Goal: Task Accomplishment & Management: Manage account settings

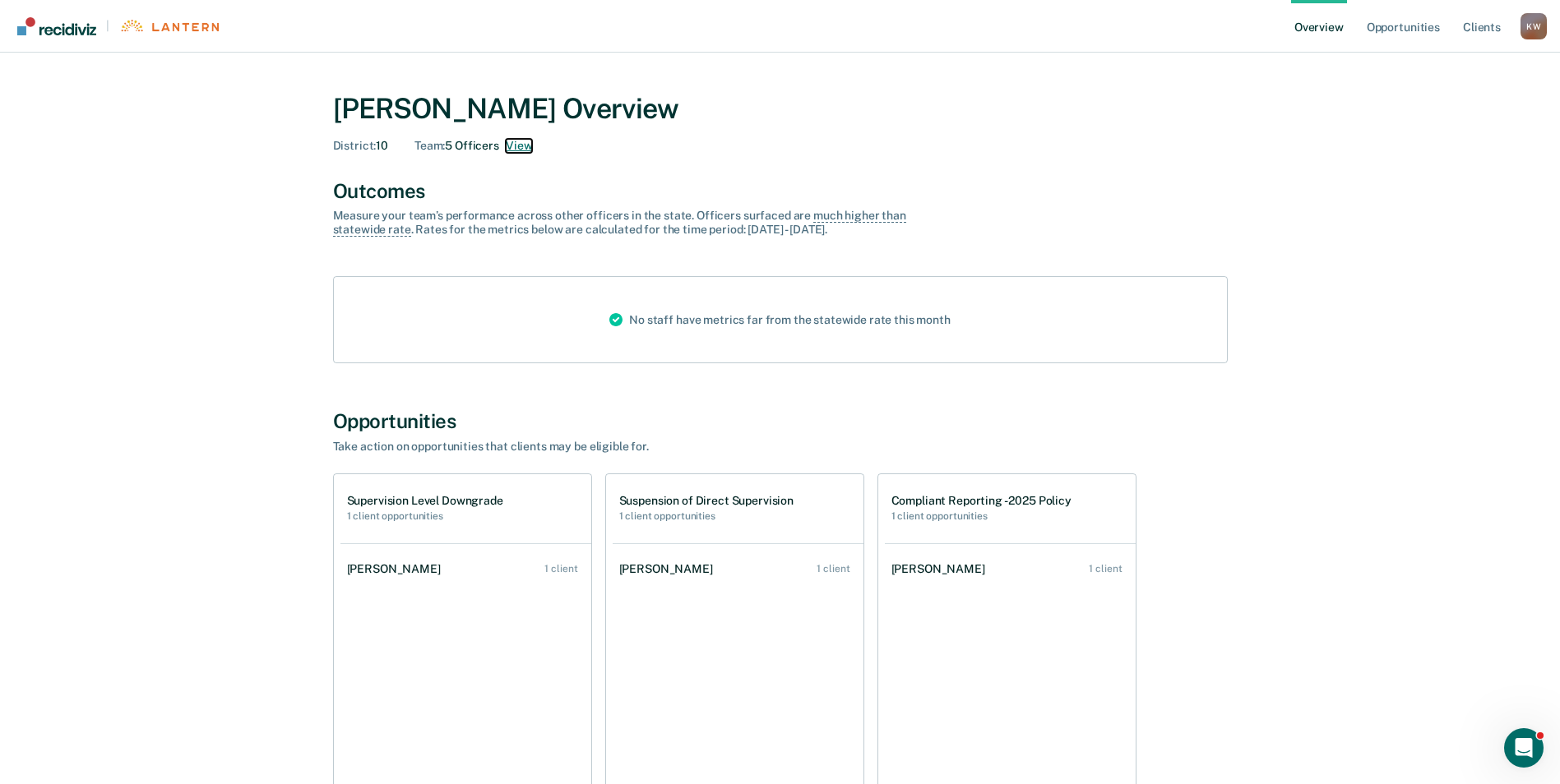
click at [517, 143] on button "View" at bounding box center [518, 145] width 26 height 14
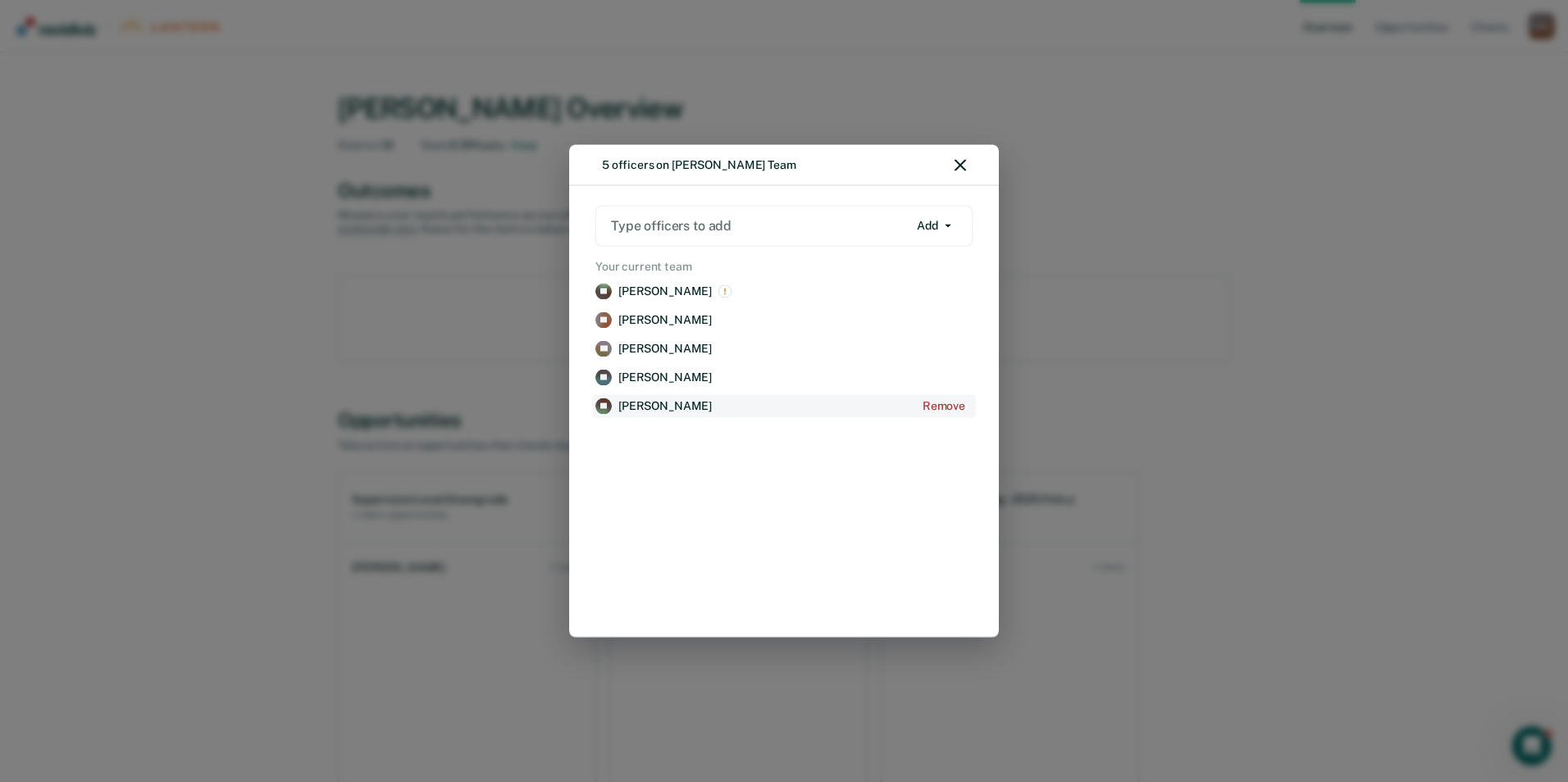
click at [667, 410] on p "[PERSON_NAME]" at bounding box center [665, 406] width 94 height 14
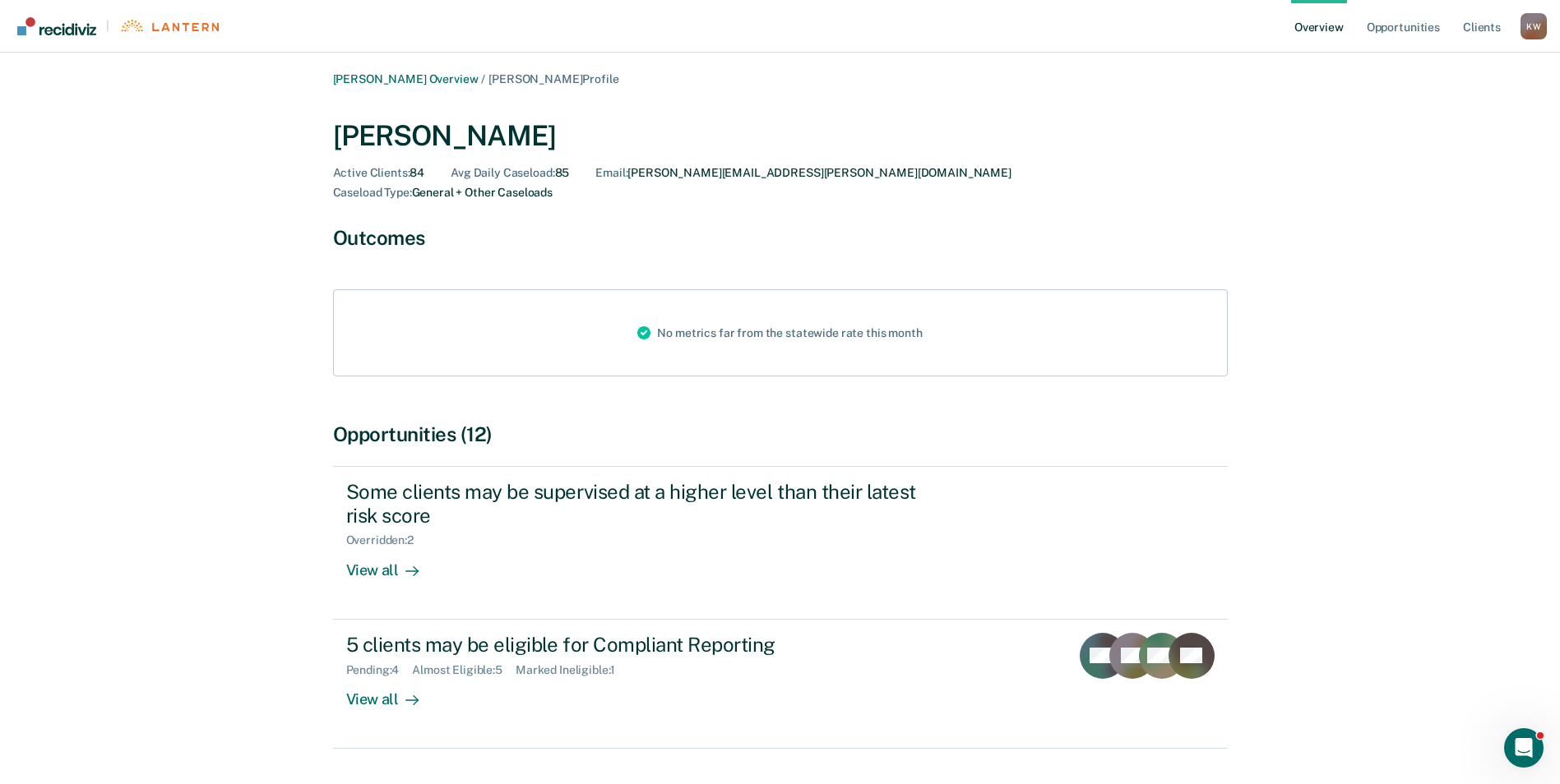
scroll to position [30, 0]
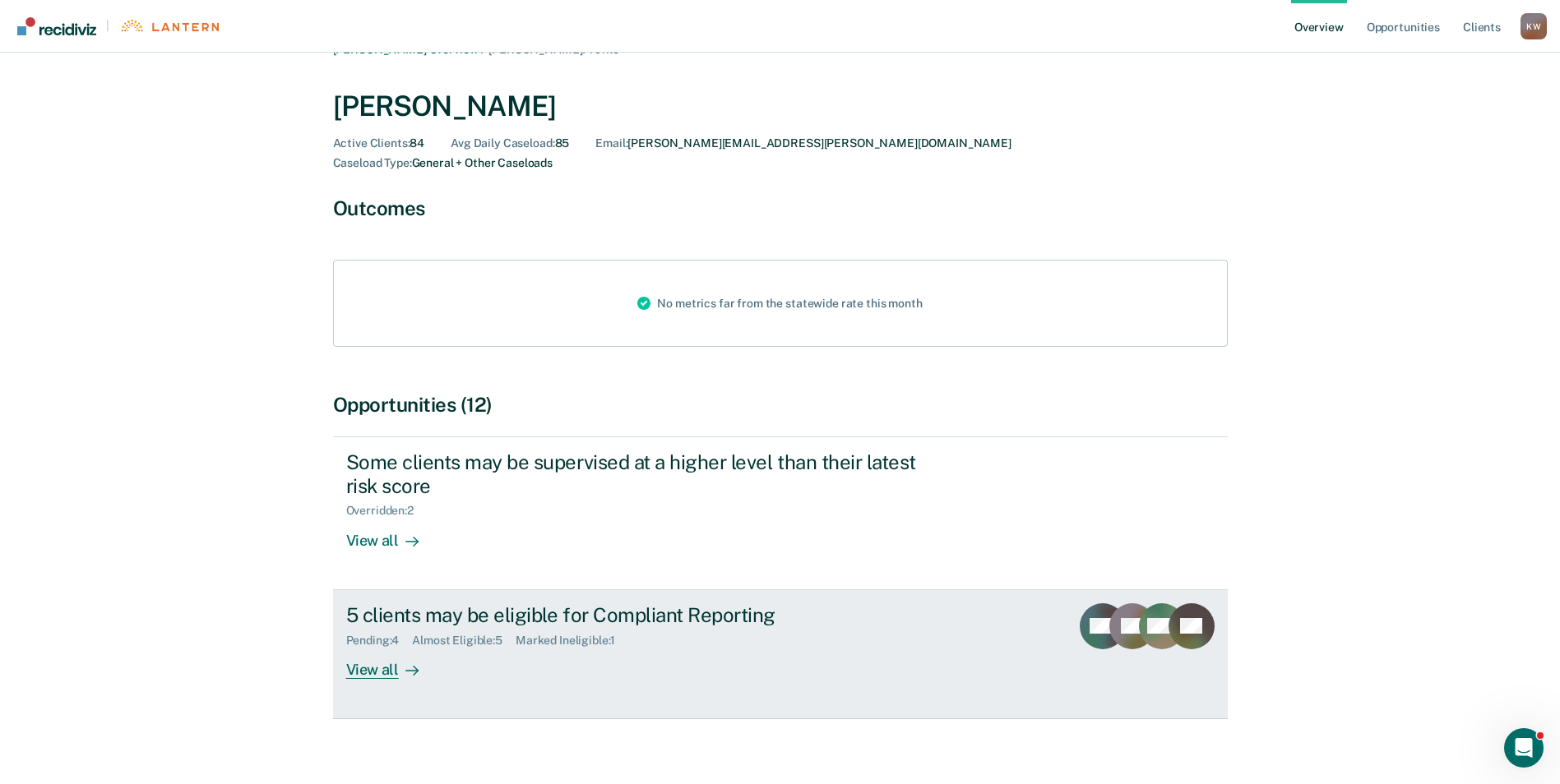
click at [373, 647] on div "View all" at bounding box center [392, 663] width 92 height 32
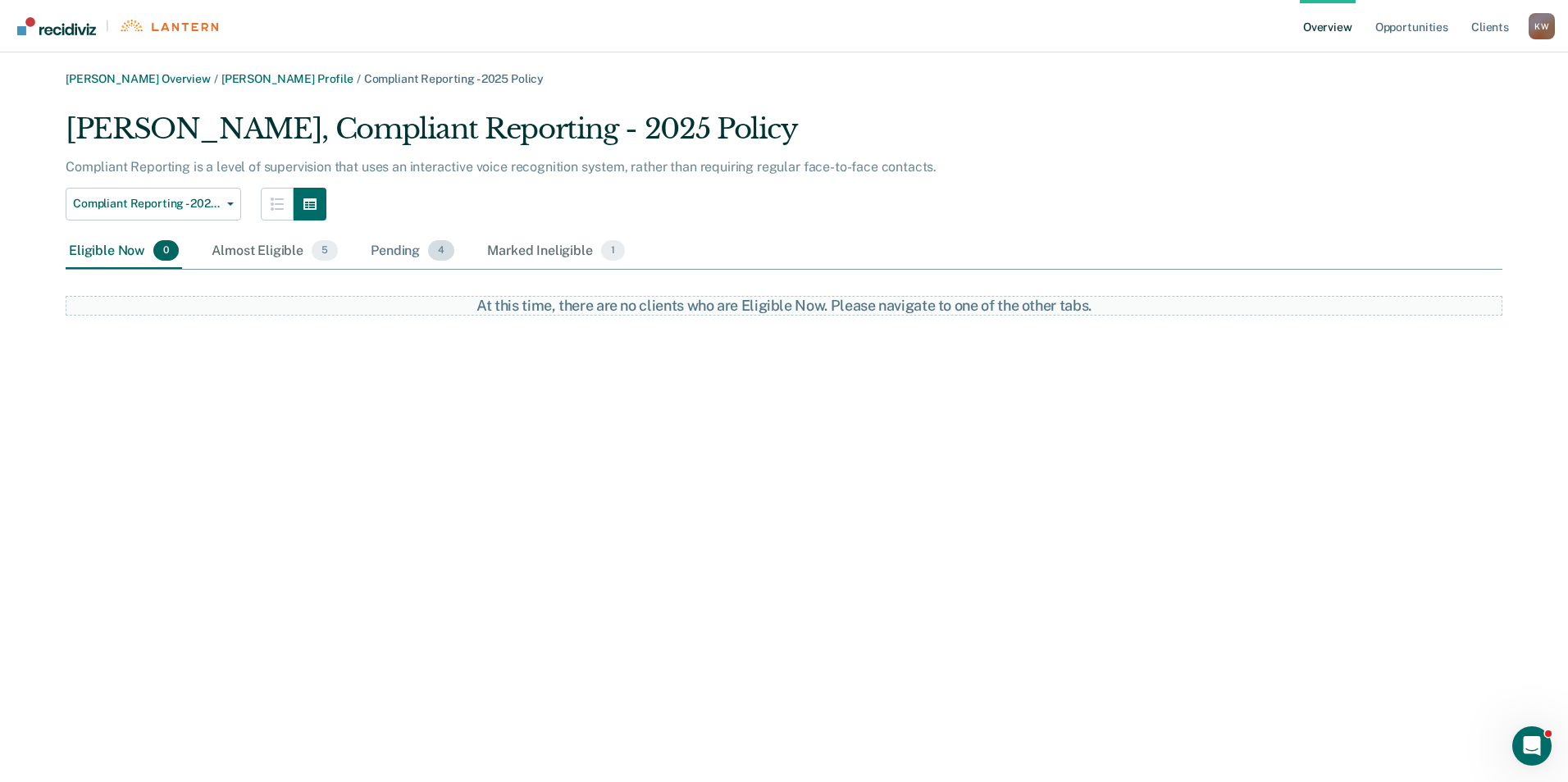
click at [394, 254] on div "Pending 4" at bounding box center [412, 251] width 90 height 36
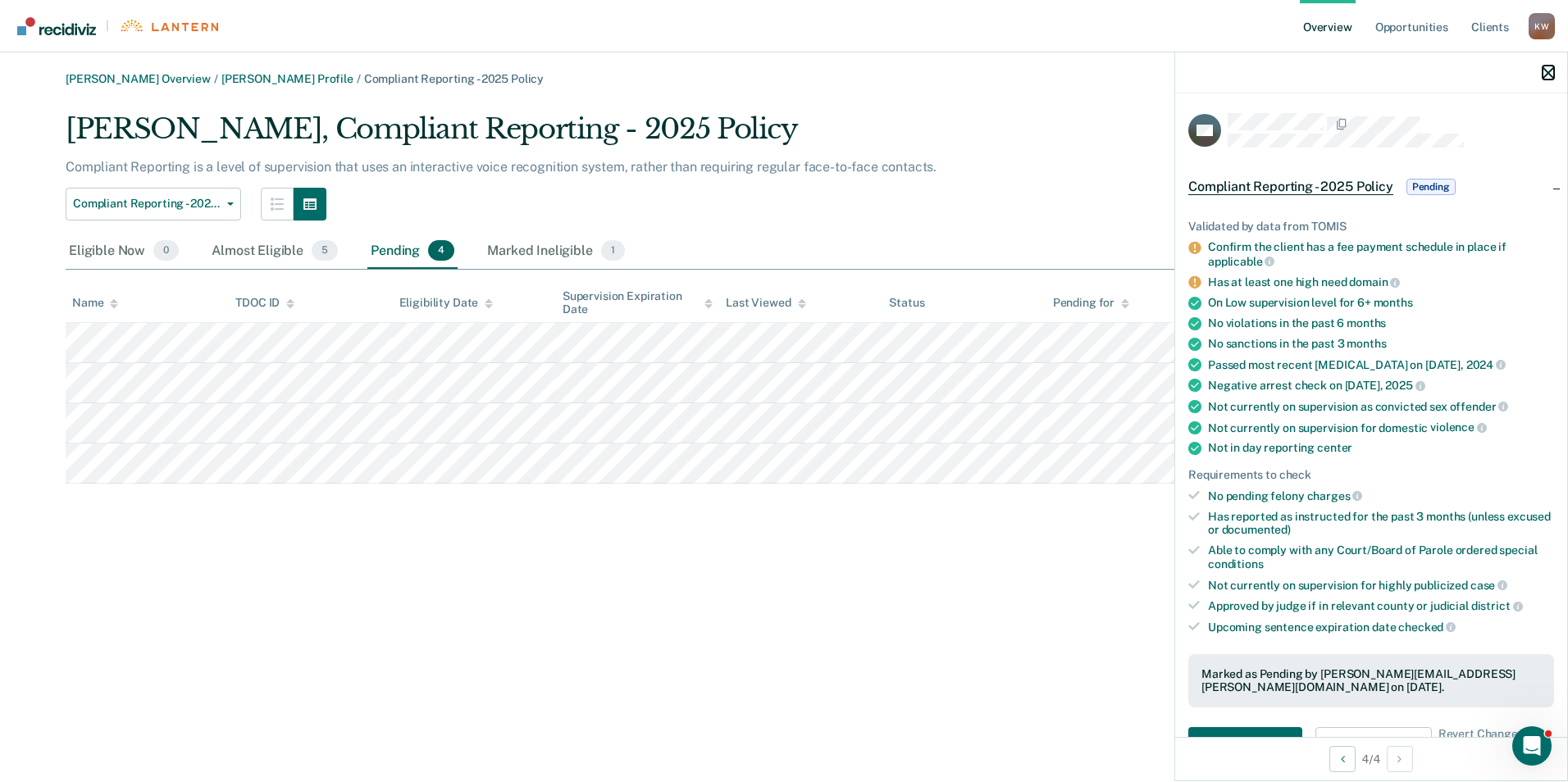
click at [1549, 70] on icon "button" at bounding box center [1549, 73] width 12 height 12
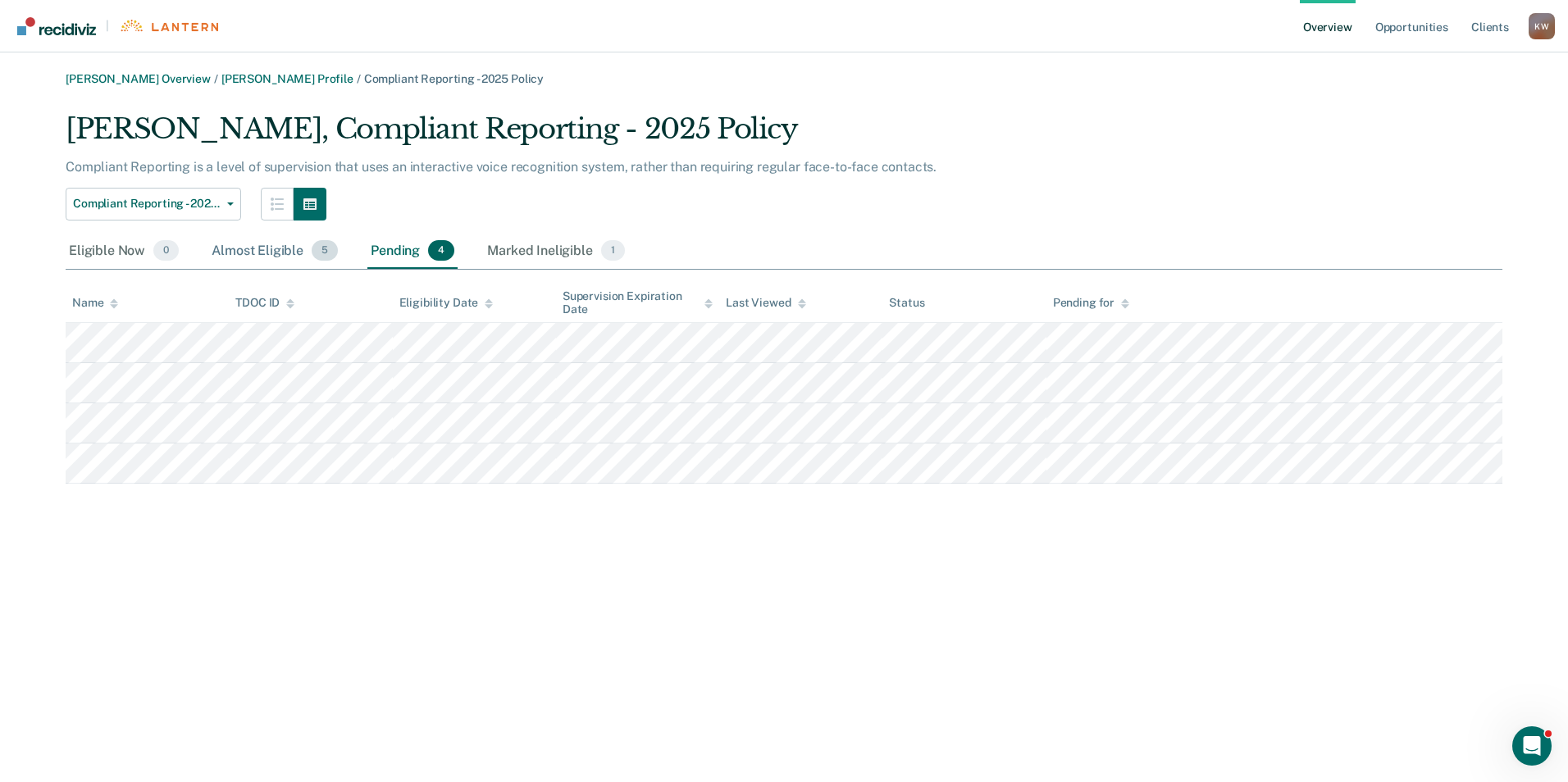
click at [243, 256] on div "Almost Eligible 5" at bounding box center [275, 251] width 133 height 36
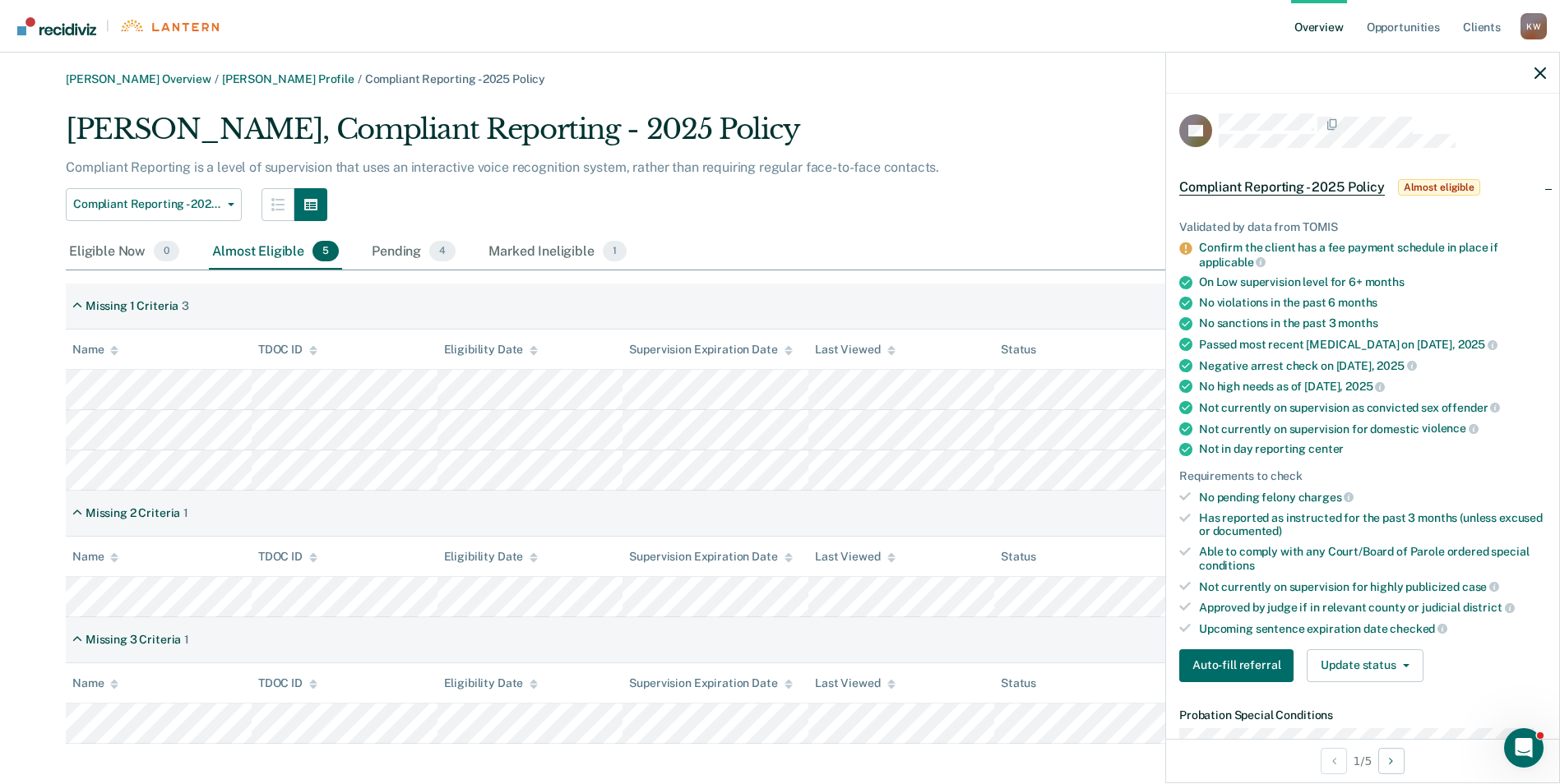
click at [928, 338] on th "Last Viewed" at bounding box center [901, 350] width 186 height 41
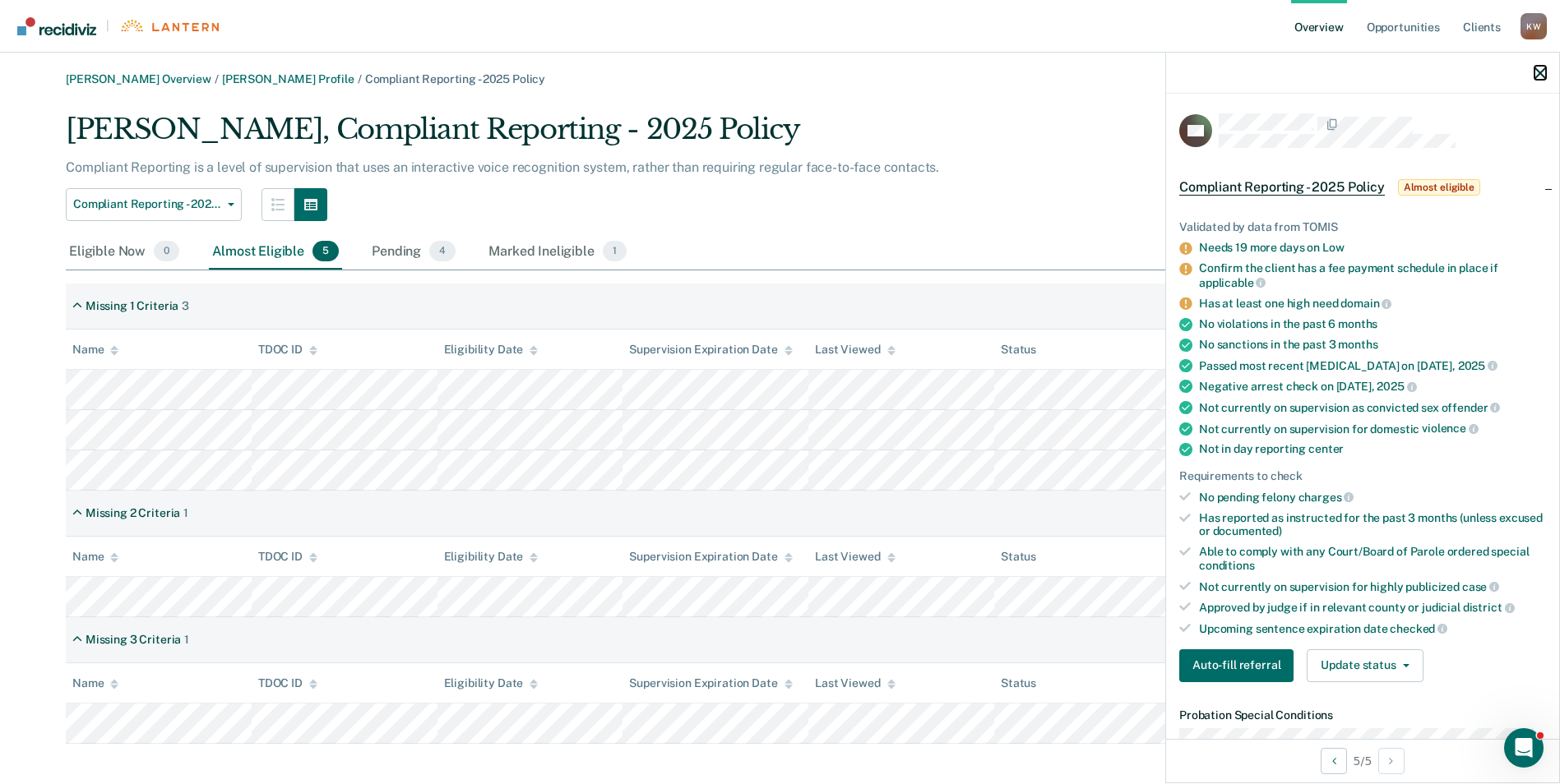
click at [1541, 69] on icon "button" at bounding box center [1541, 74] width 12 height 12
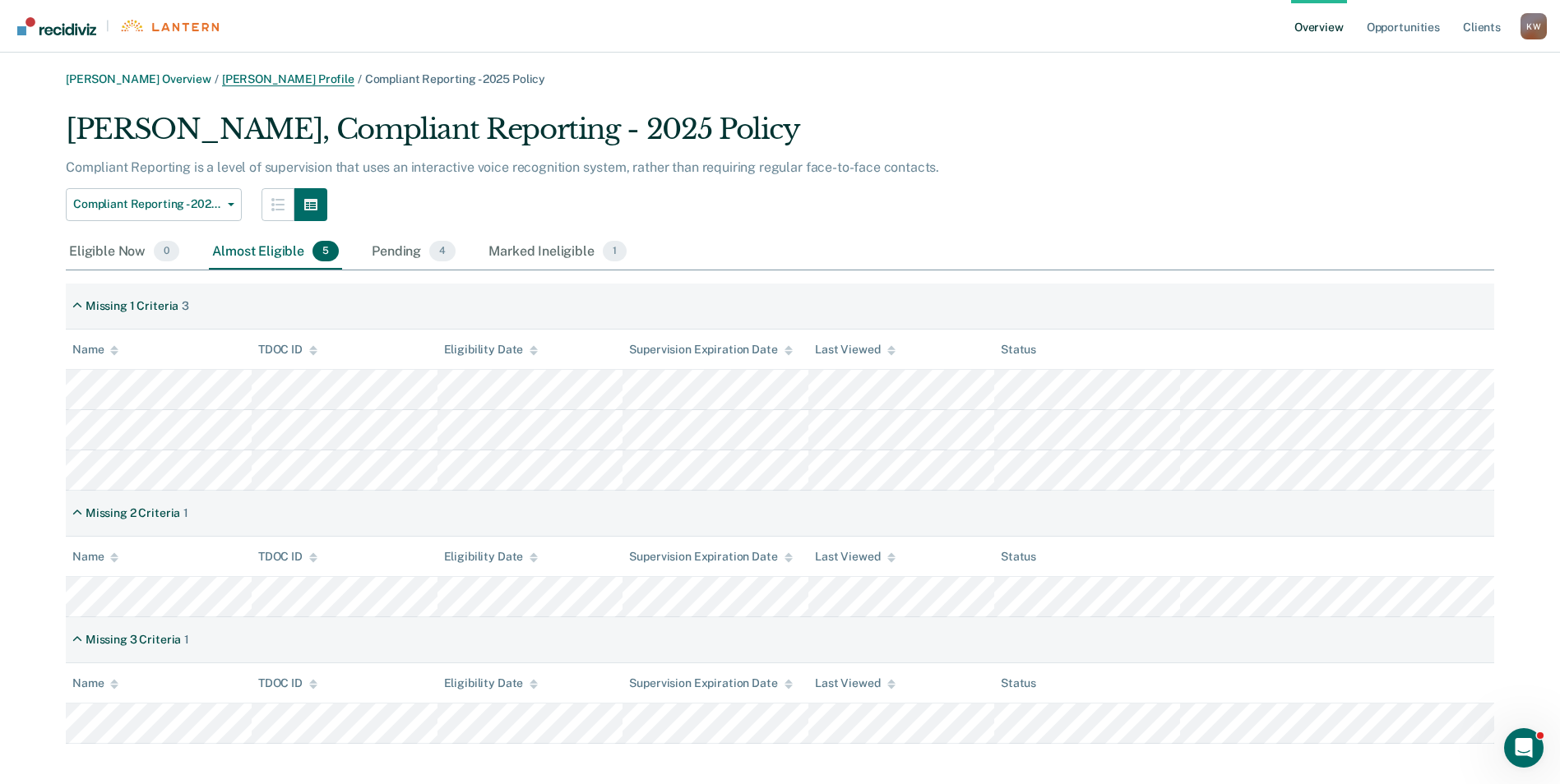
click at [246, 76] on link "[PERSON_NAME] Profile" at bounding box center [288, 79] width 133 height 14
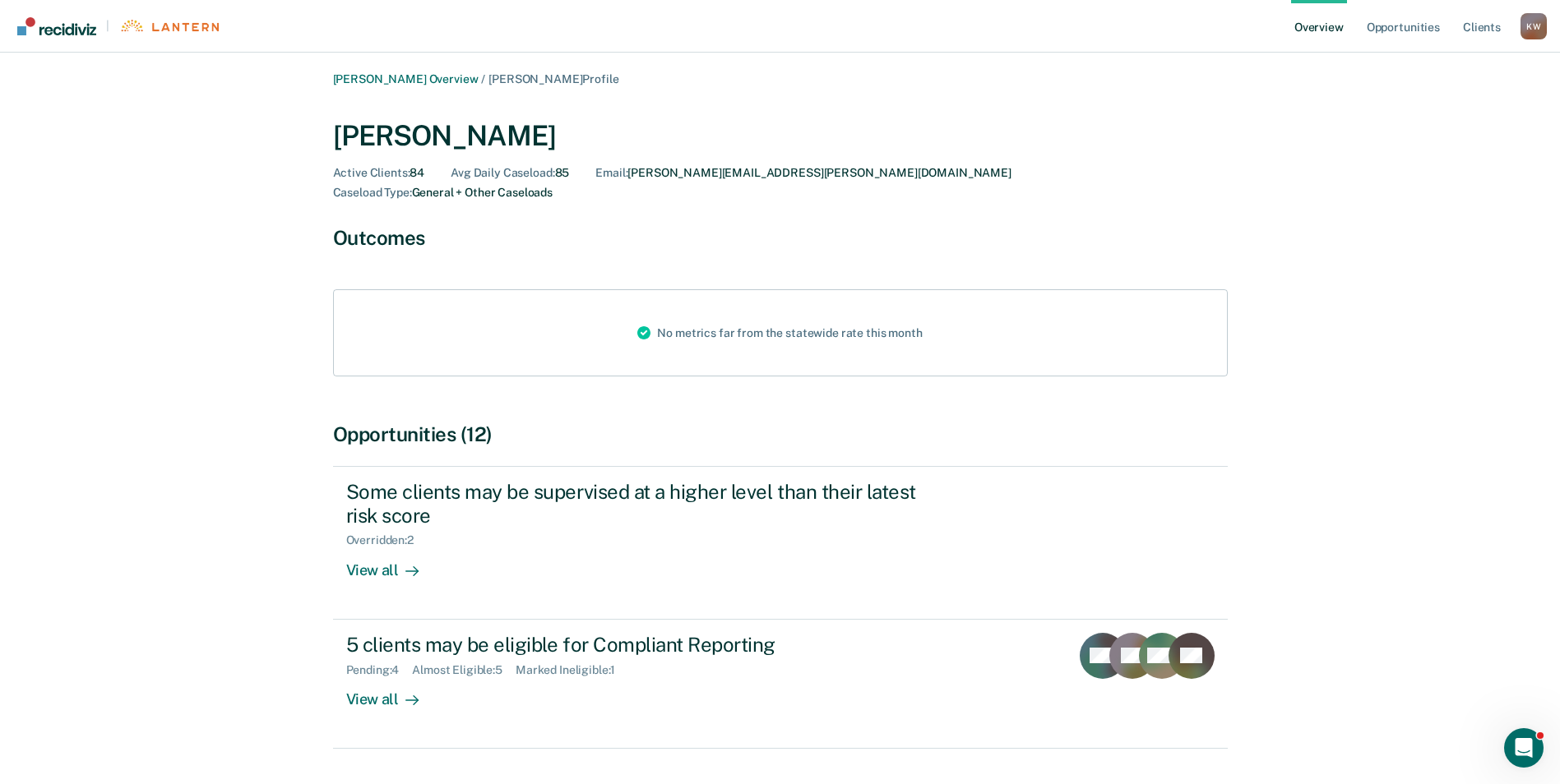
click at [383, 85] on div "[PERSON_NAME] Overview / [PERSON_NAME] Profile" at bounding box center [780, 79] width 895 height 14
click at [385, 80] on link "[PERSON_NAME] Overview" at bounding box center [406, 79] width 145 height 14
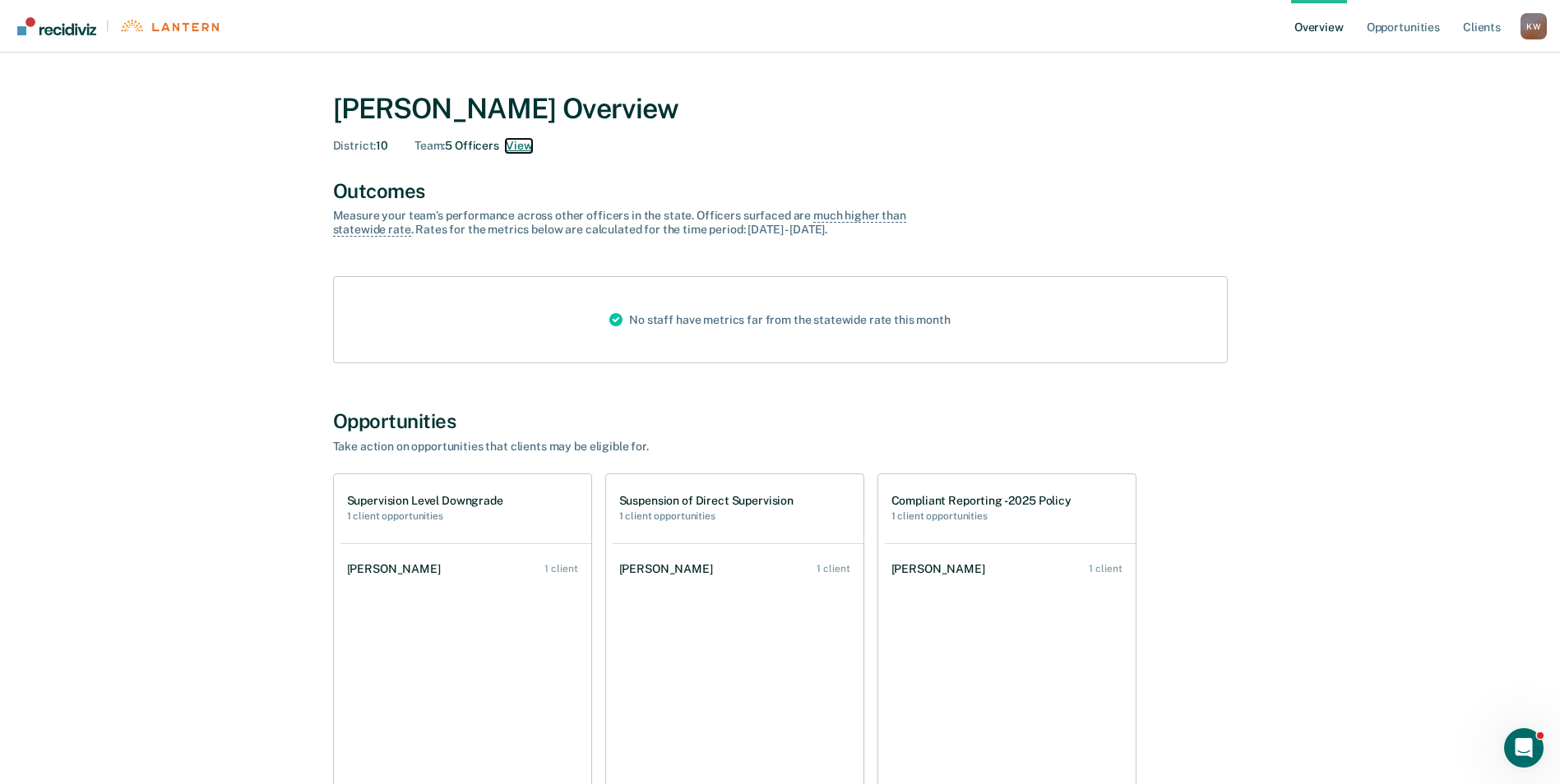
click at [520, 143] on button "View" at bounding box center [518, 145] width 26 height 14
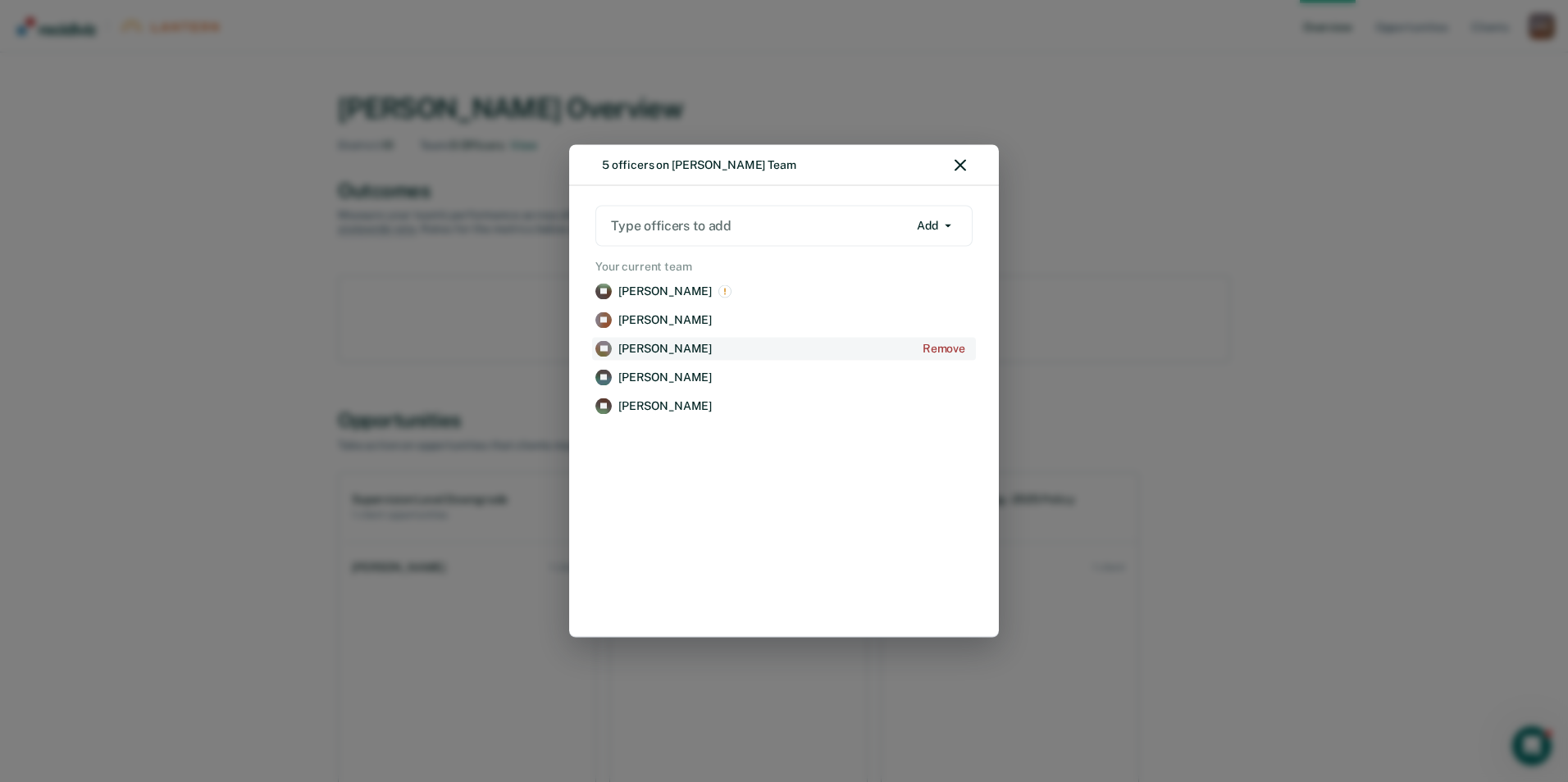
click at [659, 350] on p "[PERSON_NAME]" at bounding box center [665, 349] width 94 height 14
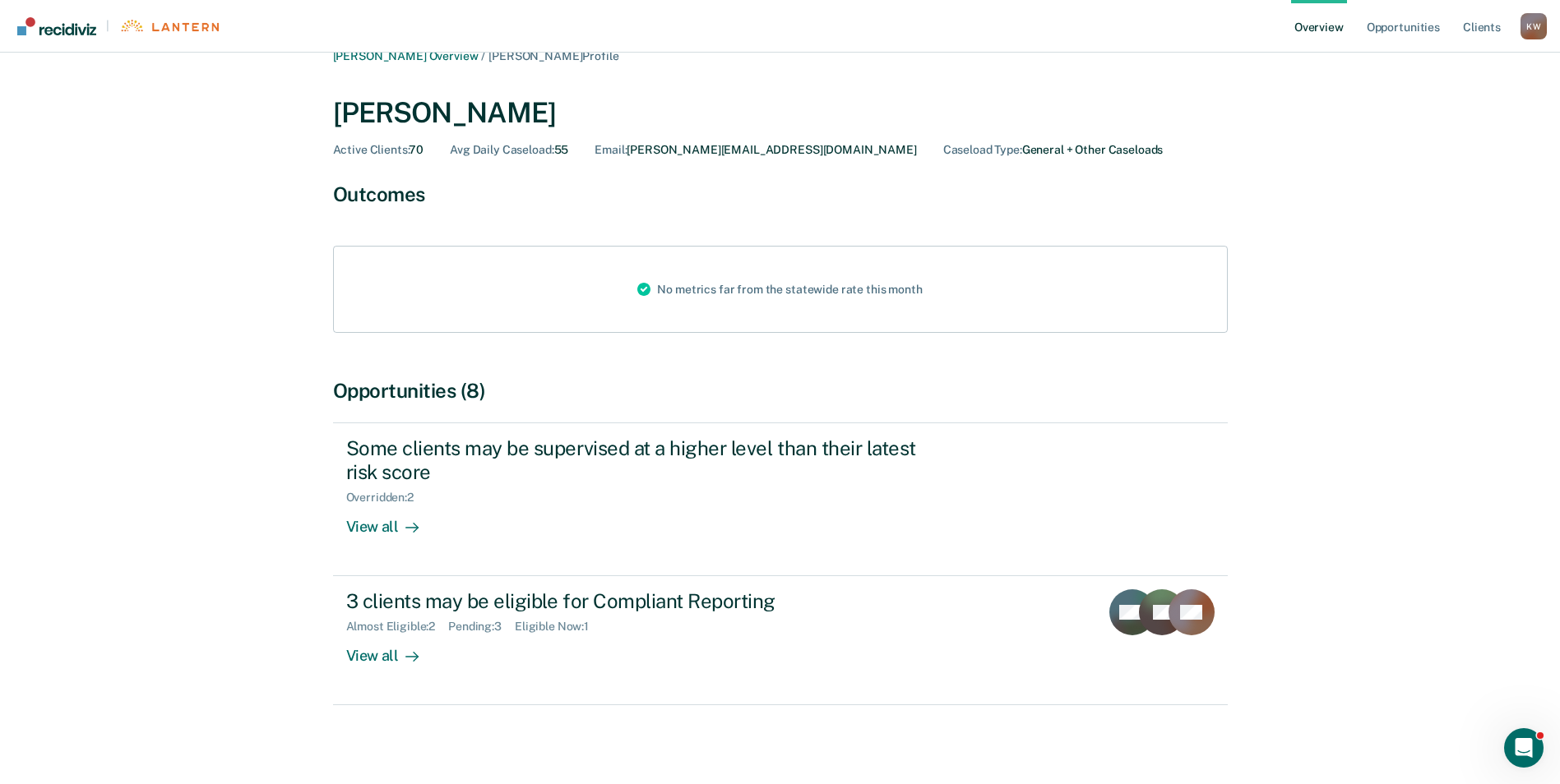
scroll to position [30, 0]
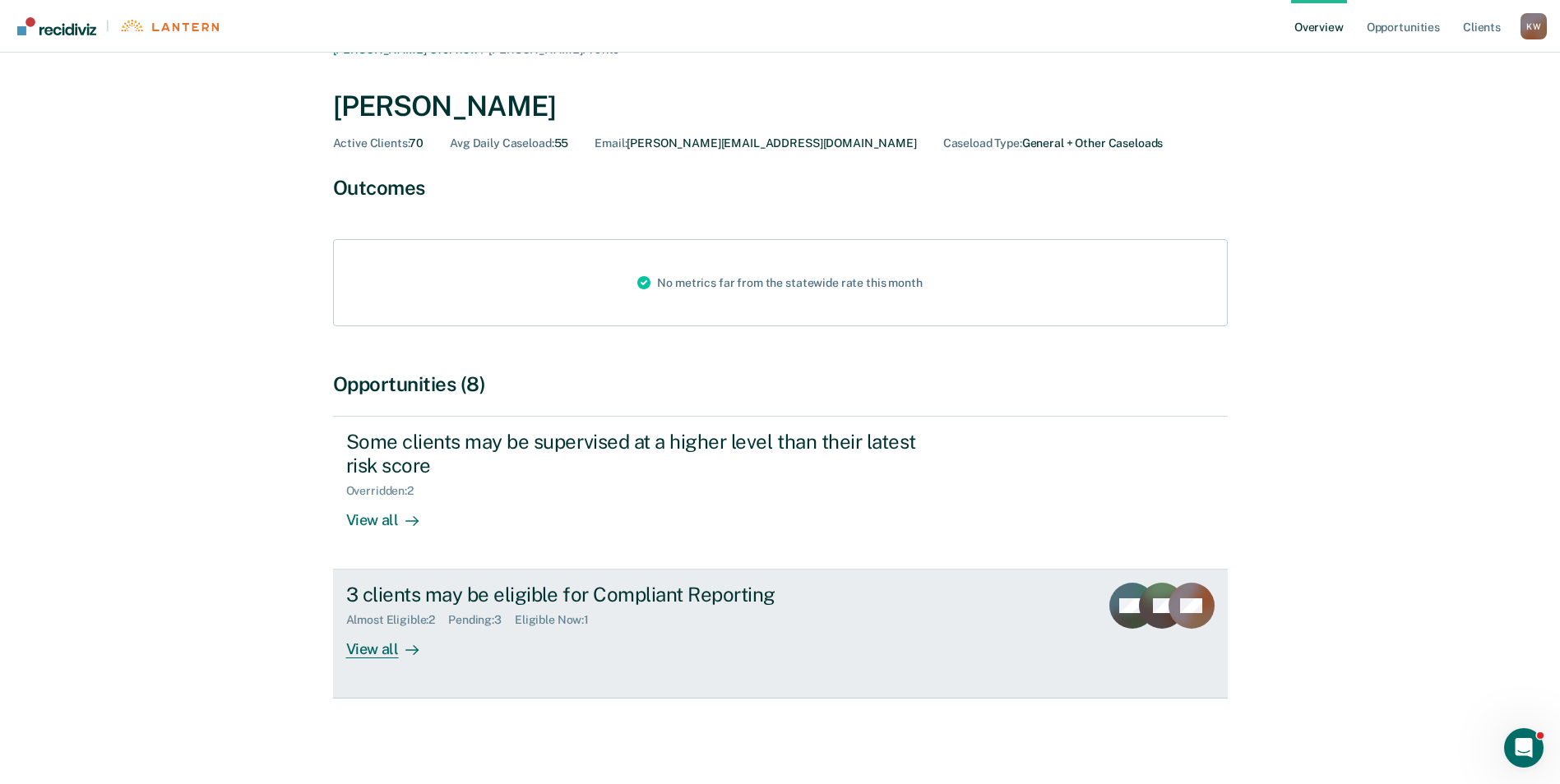
click at [360, 653] on div "View all" at bounding box center [392, 643] width 92 height 32
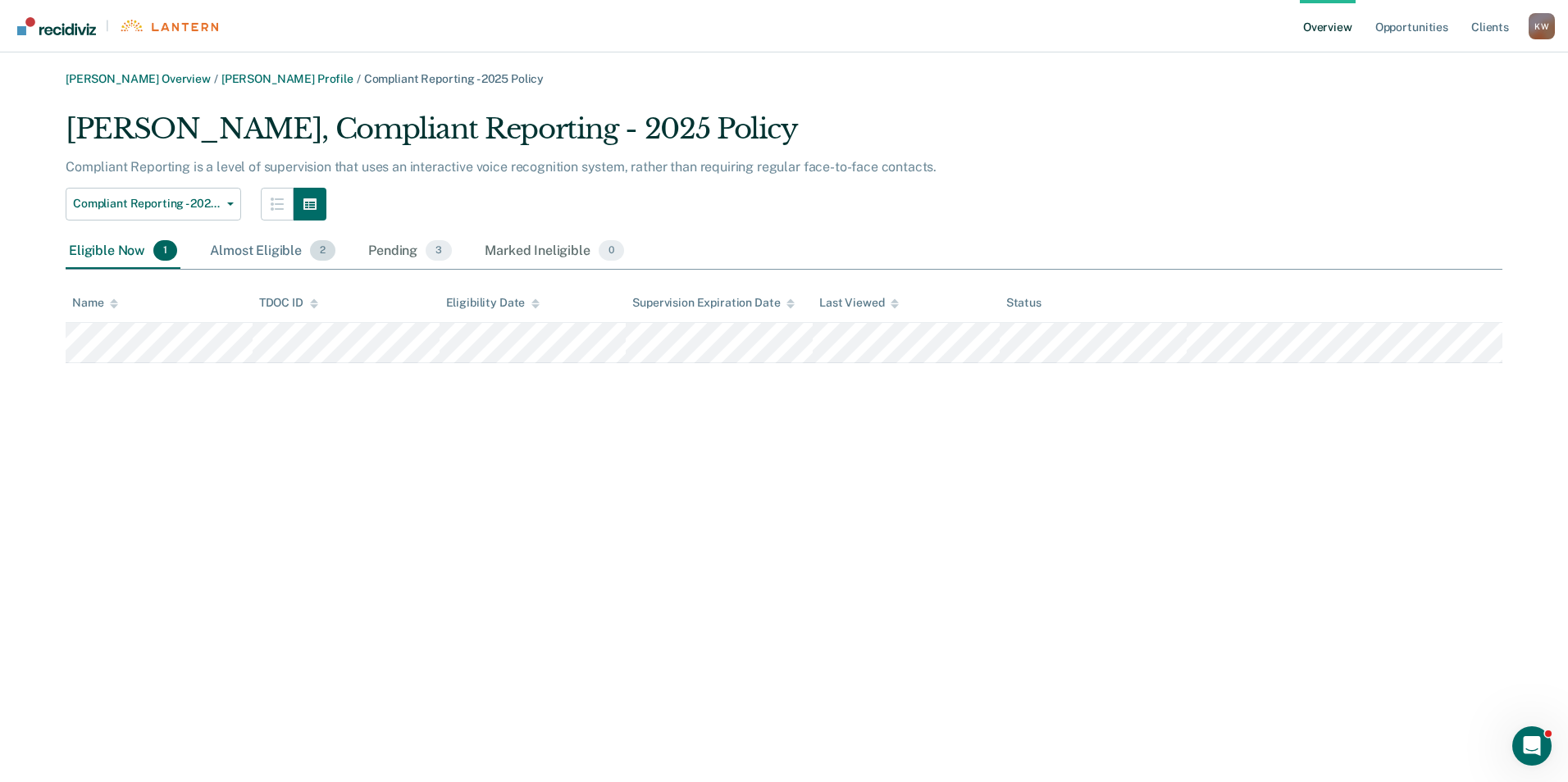
click at [266, 253] on div "Almost Eligible 2" at bounding box center [272, 251] width 132 height 36
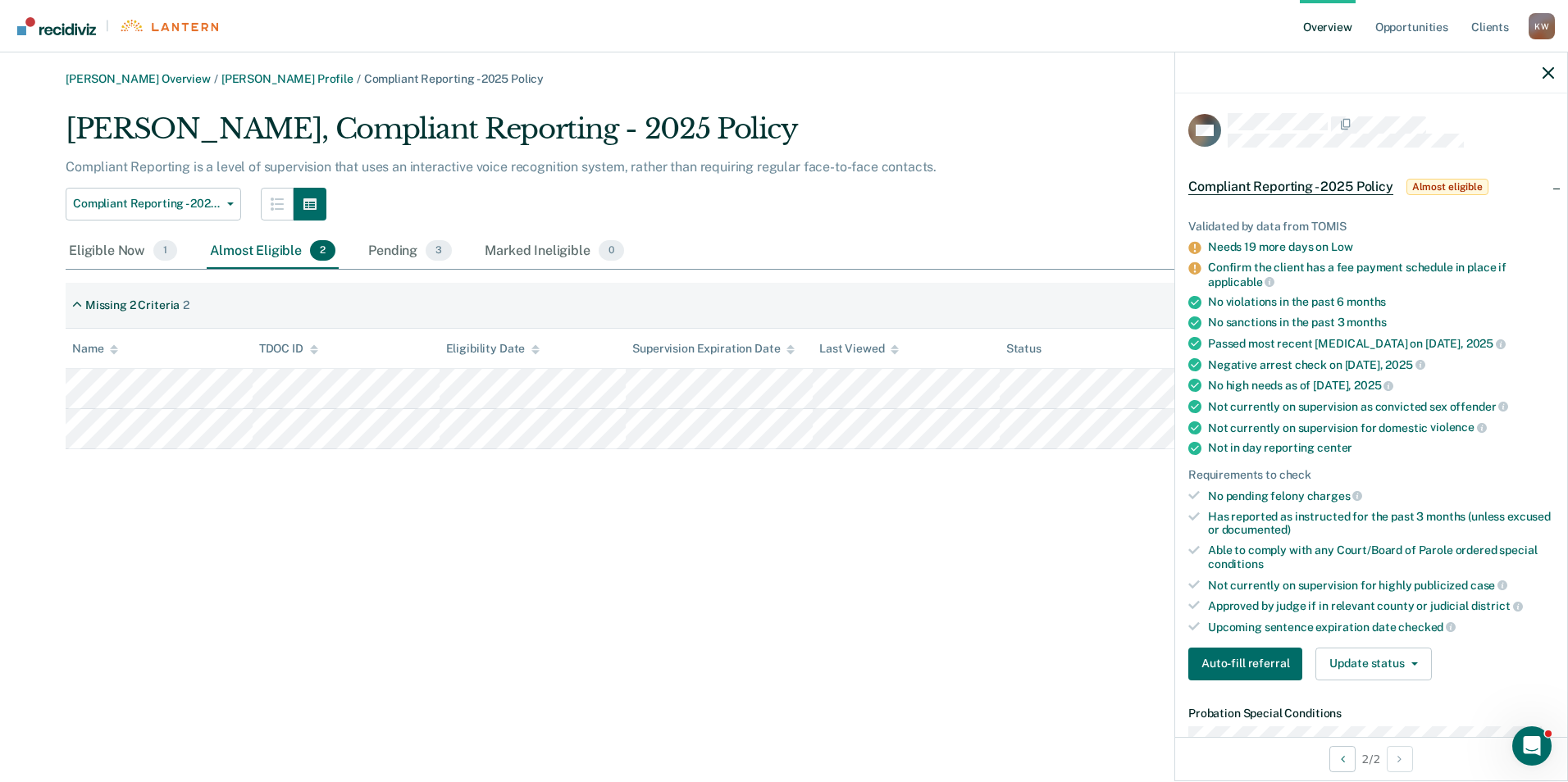
click at [840, 240] on div "Eligible Now 1 Almost Eligible 2 Pending 3 Marked Ineligible 0" at bounding box center [784, 252] width 1437 height 37
click at [395, 249] on div "Pending 3" at bounding box center [410, 251] width 90 height 36
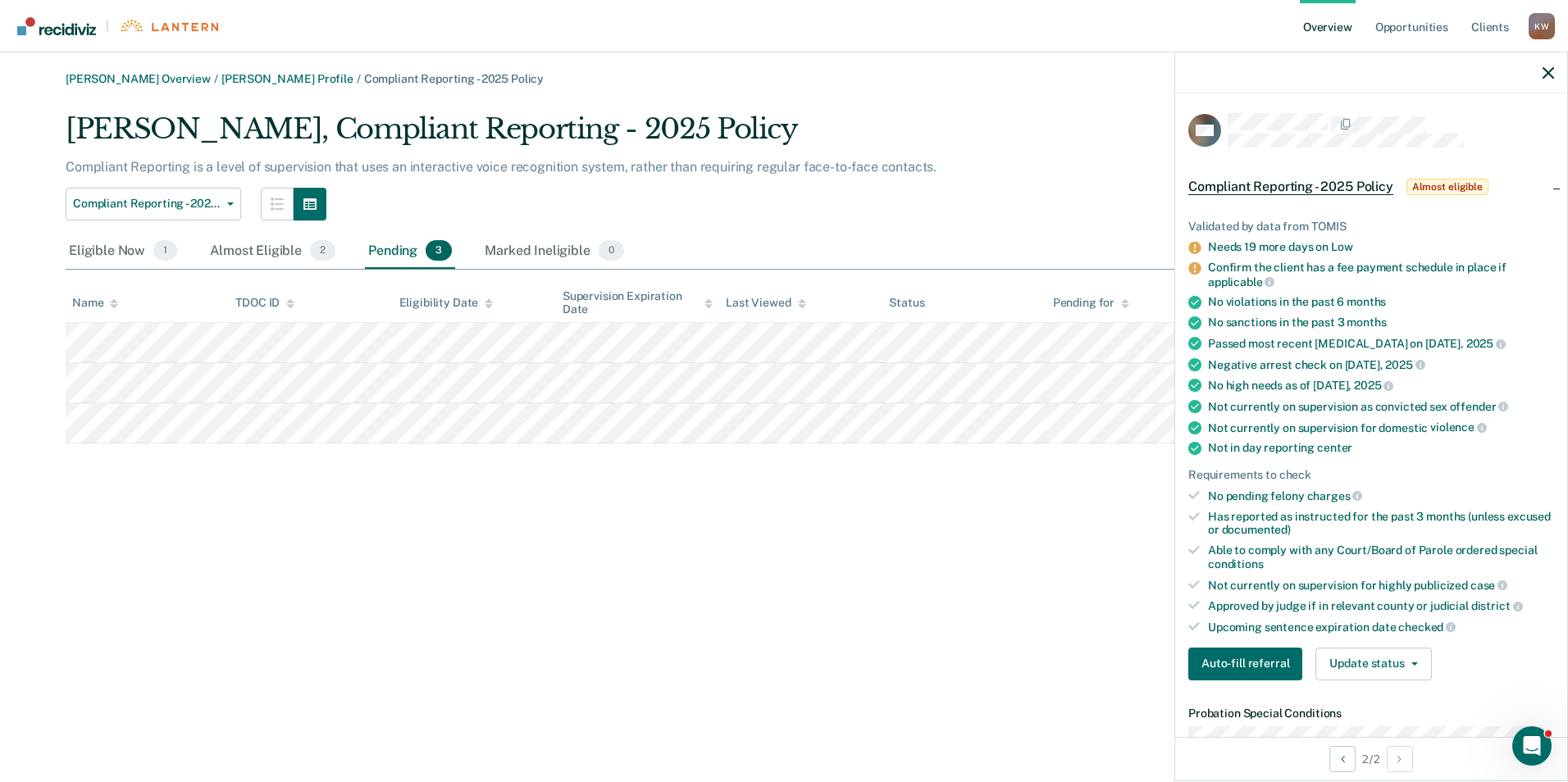
click at [1554, 62] on div at bounding box center [1371, 72] width 392 height 41
click at [1547, 67] on icon "button" at bounding box center [1549, 73] width 12 height 12
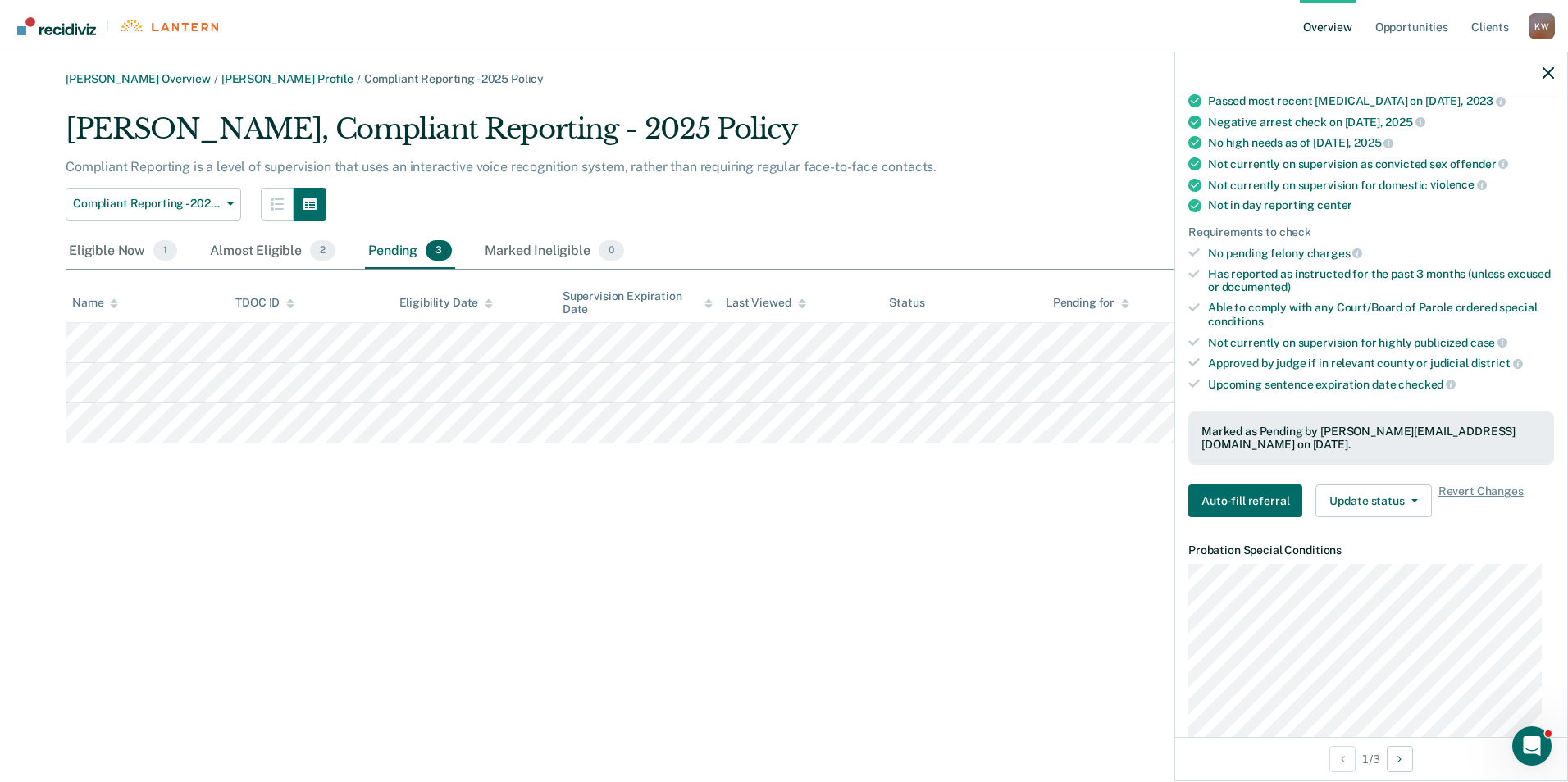
scroll to position [246, 0]
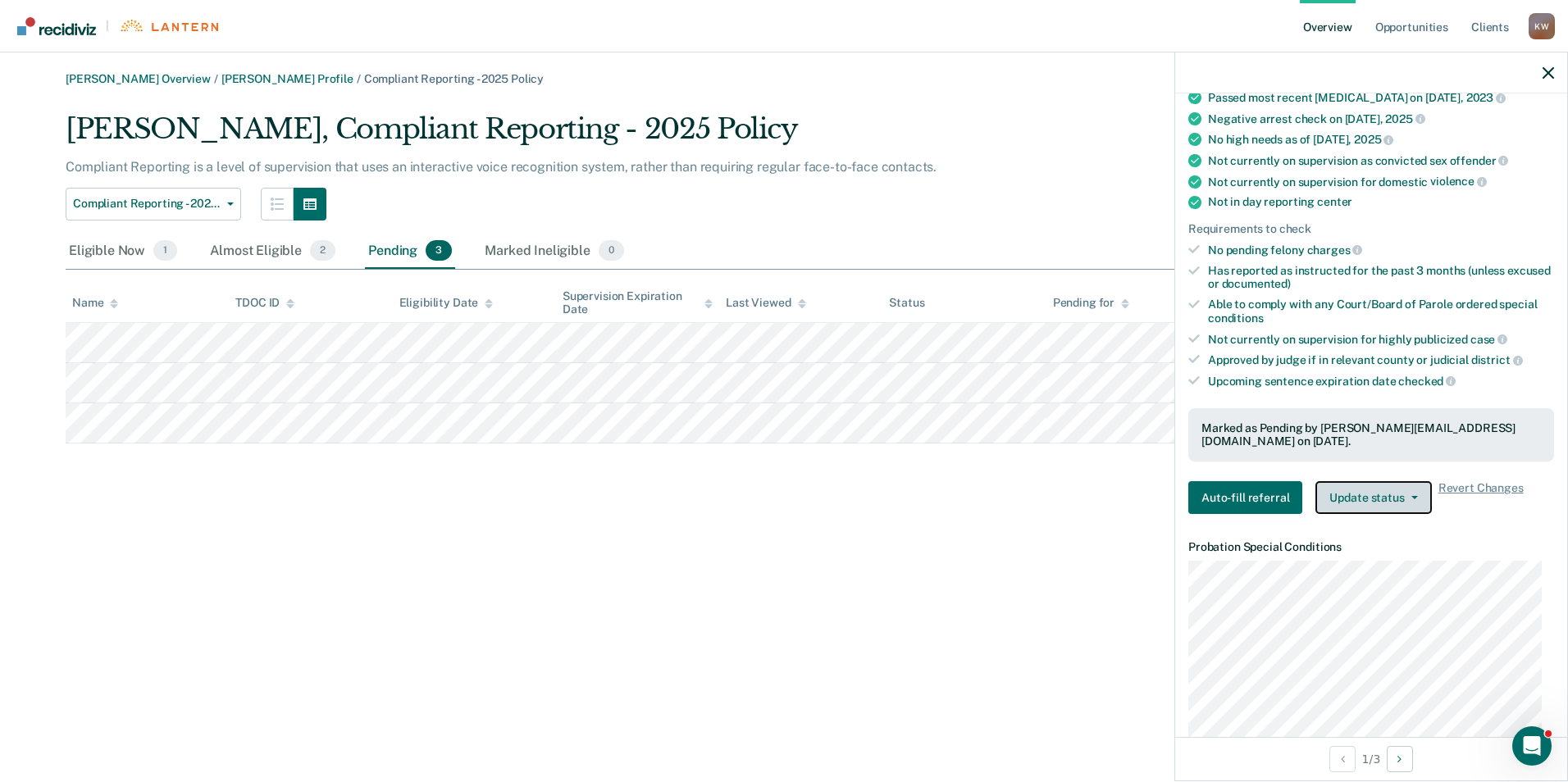
click at [1359, 502] on button "Update status" at bounding box center [1373, 497] width 115 height 33
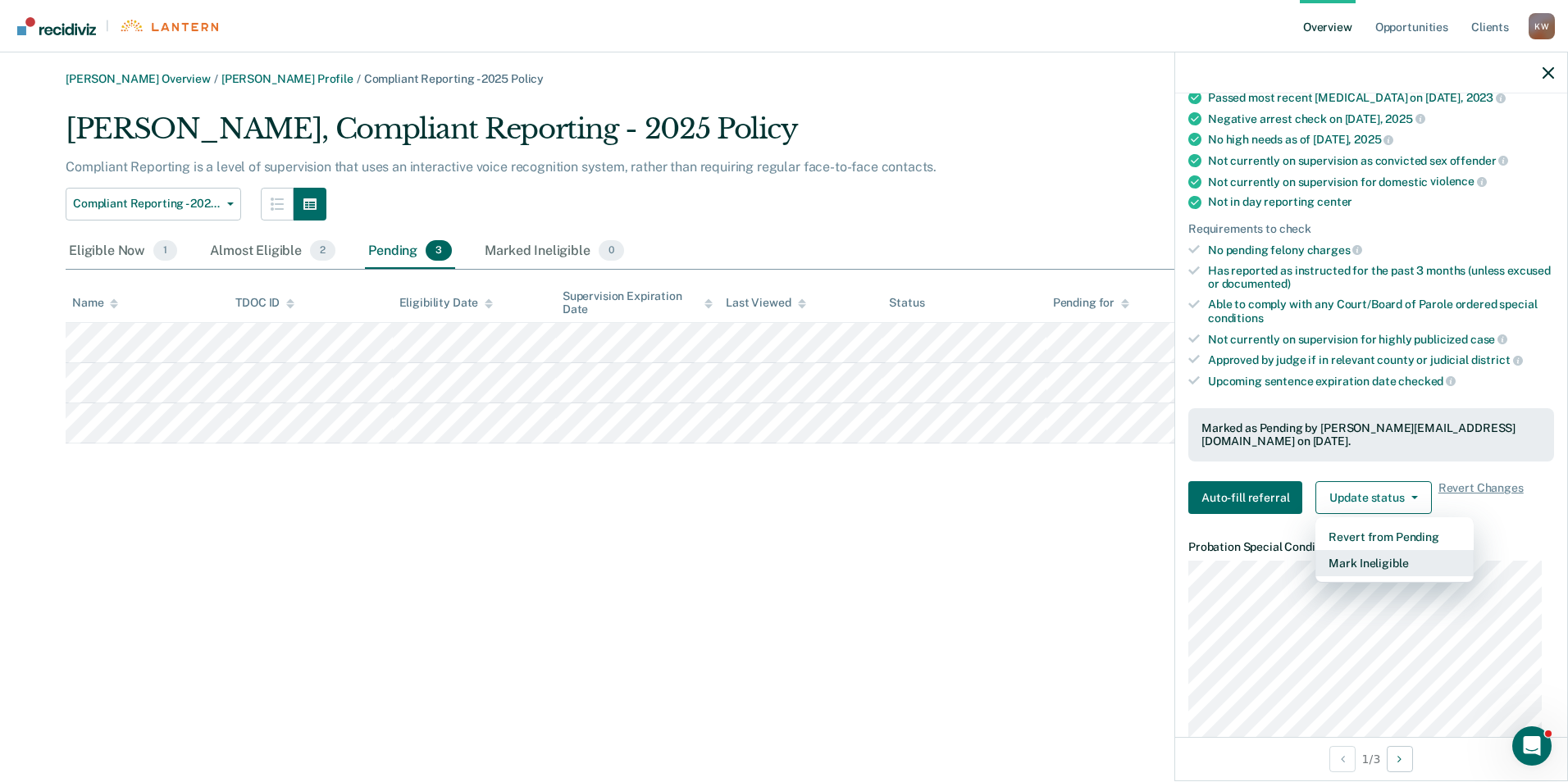
click at [1359, 567] on button "Mark Ineligible" at bounding box center [1395, 563] width 158 height 26
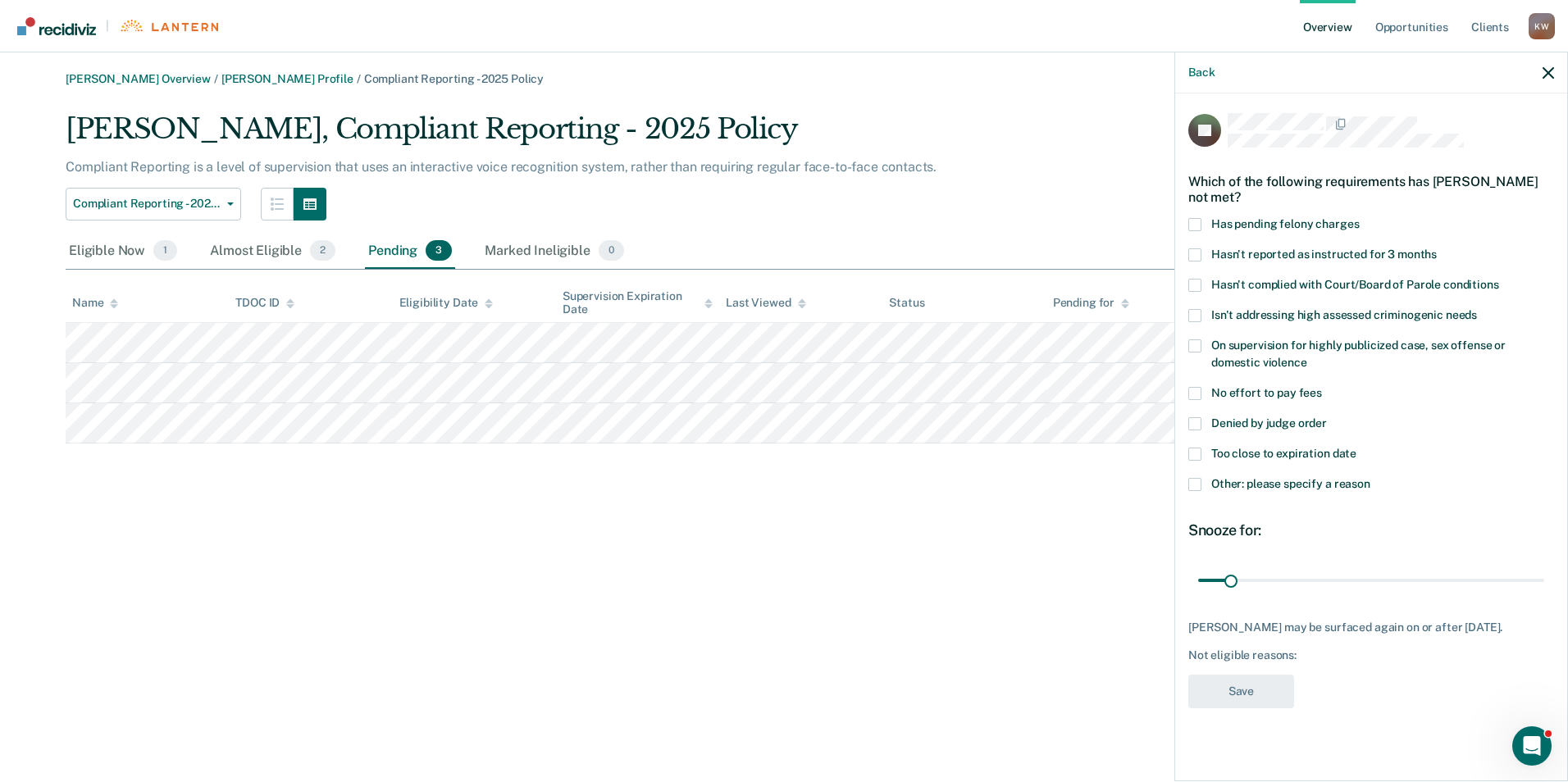
scroll to position [0, 0]
click at [1195, 285] on span at bounding box center [1195, 286] width 13 height 13
click at [1500, 279] on input "Hasn't complied with Court/Board of Parole conditions" at bounding box center [1500, 279] width 0 height 0
click at [1247, 685] on button "Save" at bounding box center [1242, 692] width 106 height 34
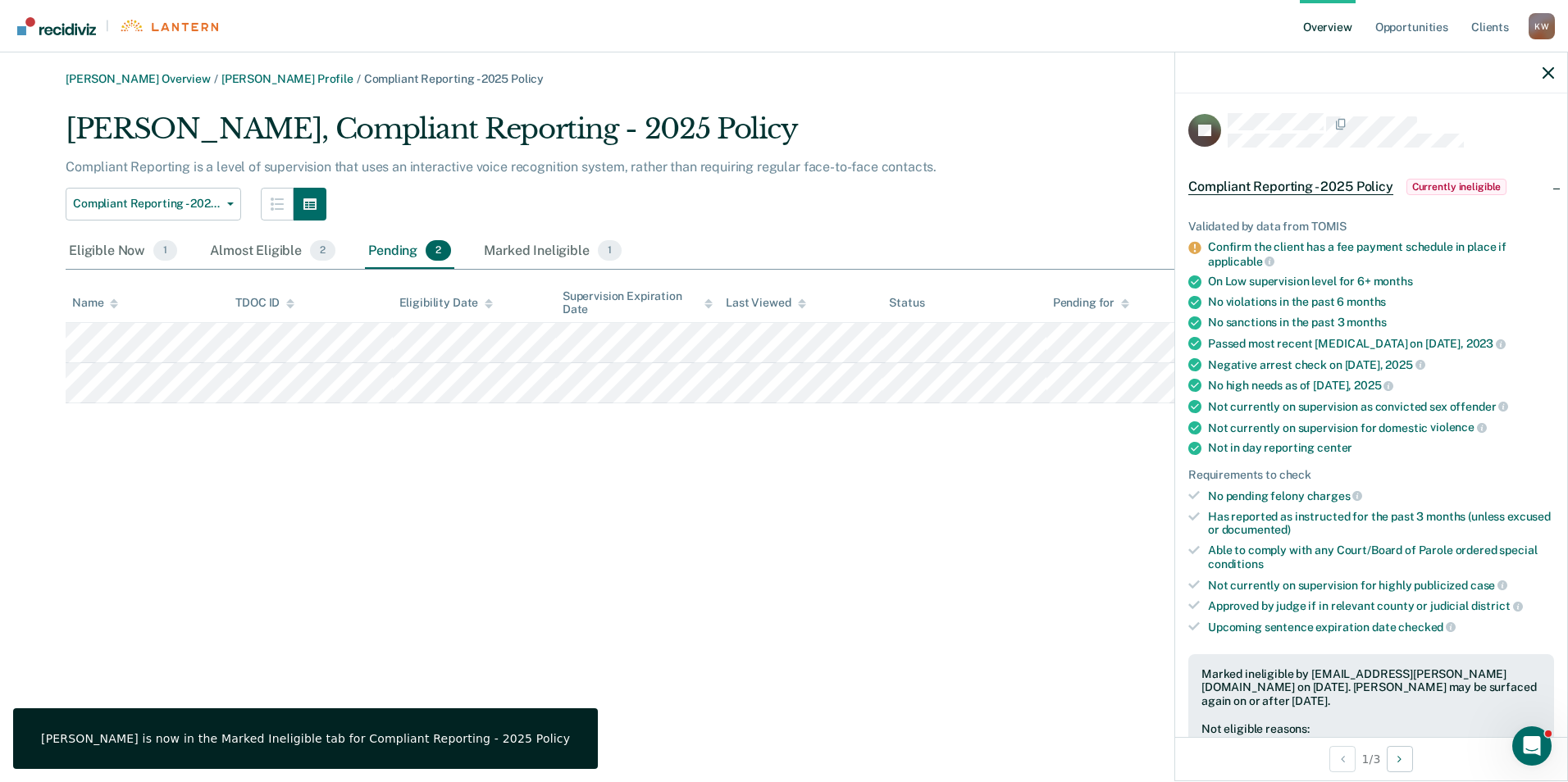
click at [1548, 64] on div at bounding box center [1371, 72] width 392 height 41
drag, startPoint x: 1549, startPoint y: 68, endPoint x: 1538, endPoint y: 72, distance: 11.7
click at [1549, 68] on icon "button" at bounding box center [1549, 73] width 12 height 12
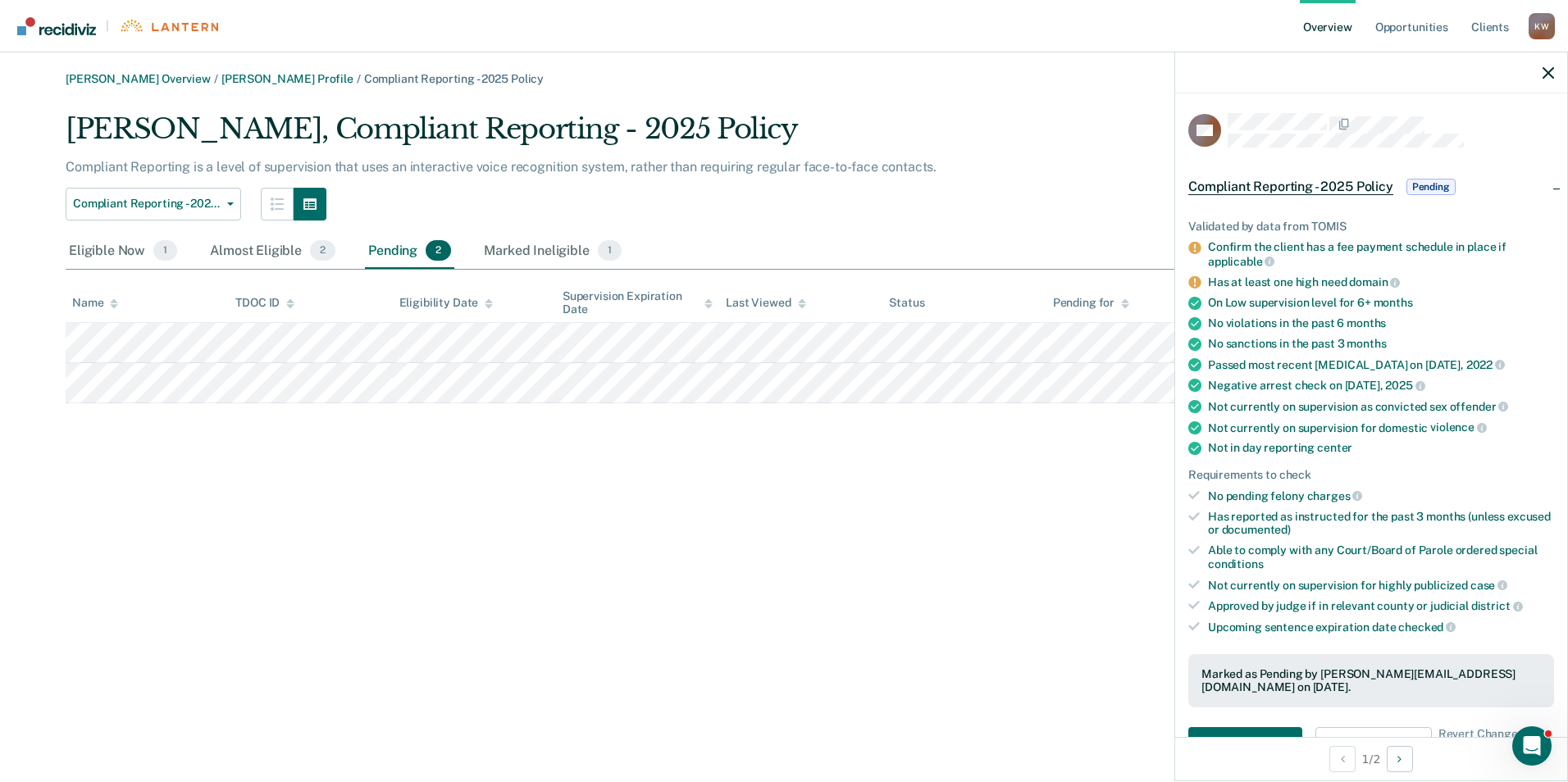
click at [966, 507] on div "[PERSON_NAME] Overview / [PERSON_NAME] Profile / Compliant Reporting - 2025 Pol…" at bounding box center [784, 401] width 1529 height 657
click at [1542, 72] on div at bounding box center [1371, 72] width 392 height 41
click at [1014, 157] on div "[PERSON_NAME], Compliant Reporting - 2025 Policy" at bounding box center [653, 135] width 1176 height 46
